Goal: Navigation & Orientation: Understand site structure

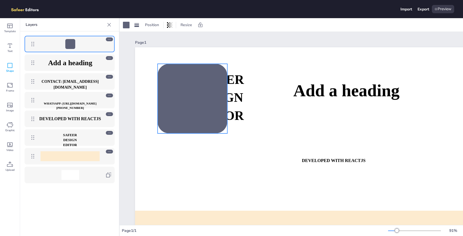
click at [200, 85] on icon at bounding box center [193, 99] width 70 height 70
click at [178, 81] on icon at bounding box center [193, 99] width 70 height 70
click at [184, 54] on icon at bounding box center [183, 53] width 7 height 7
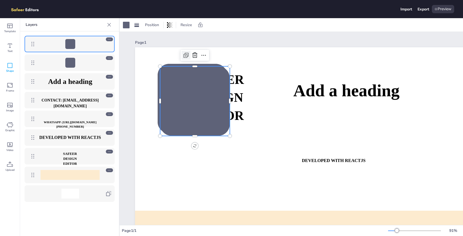
click at [184, 54] on icon at bounding box center [185, 55] width 3 height 3
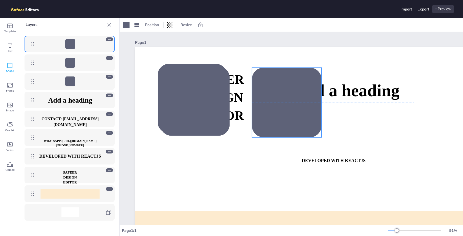
drag, startPoint x: 198, startPoint y: 109, endPoint x: 287, endPoint y: 107, distance: 89.3
click at [287, 107] on icon at bounding box center [287, 103] width 70 height 70
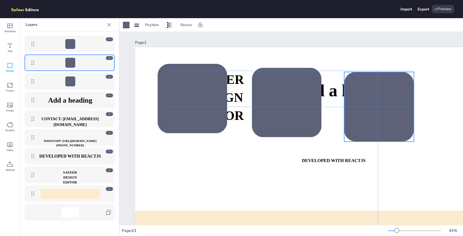
drag, startPoint x: 213, startPoint y: 108, endPoint x: 396, endPoint y: 113, distance: 183.1
click at [396, 113] on icon at bounding box center [379, 107] width 70 height 70
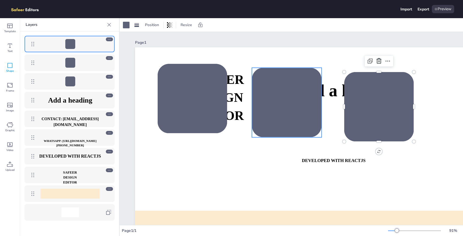
click at [282, 108] on icon at bounding box center [287, 103] width 70 height 70
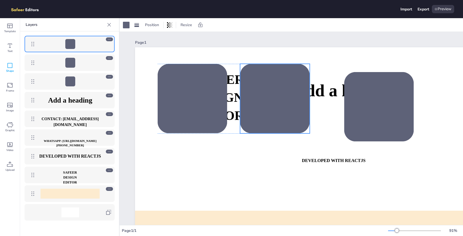
drag, startPoint x: 287, startPoint y: 103, endPoint x: 276, endPoint y: 100, distance: 12.4
click at [276, 100] on icon at bounding box center [275, 99] width 70 height 70
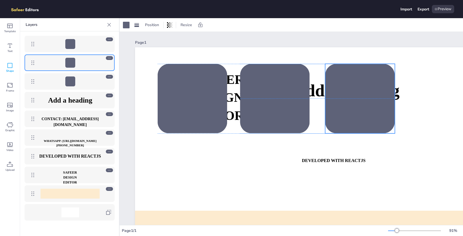
drag, startPoint x: 374, startPoint y: 103, endPoint x: 355, endPoint y: 95, distance: 20.8
click at [355, 95] on icon at bounding box center [360, 99] width 70 height 70
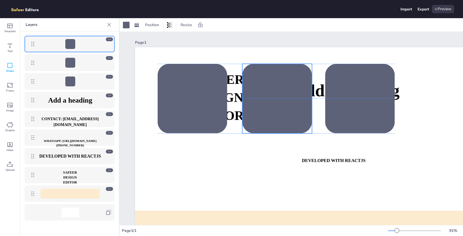
click at [300, 110] on icon at bounding box center [277, 99] width 70 height 70
